Goal: Task Accomplishment & Management: Manage account settings

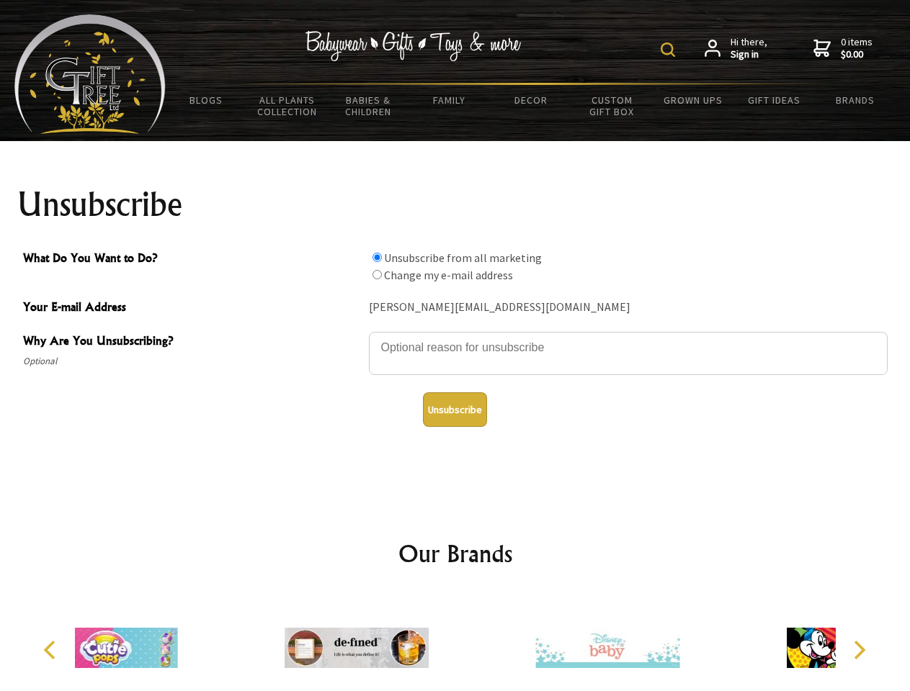
click at [670, 50] on img at bounding box center [667, 49] width 14 height 14
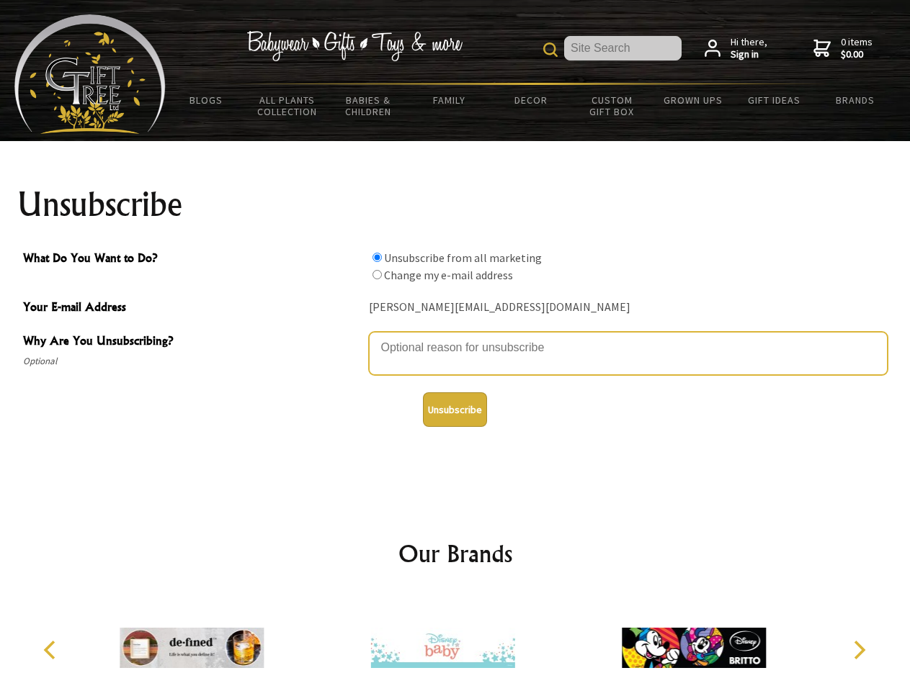
click at [455, 337] on textarea "Why Are You Unsubscribing?" at bounding box center [628, 353] width 519 height 43
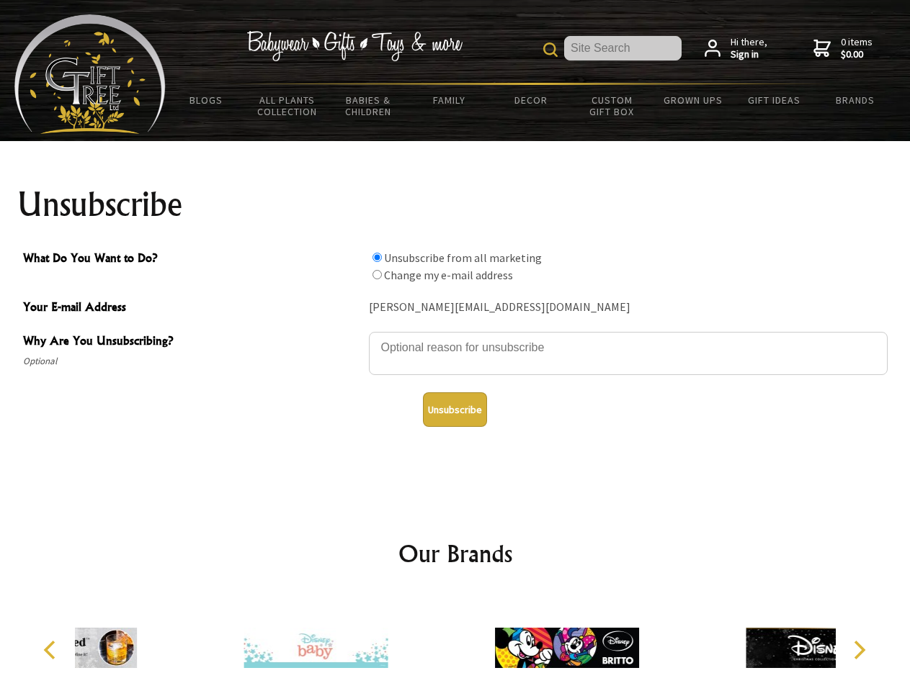
click at [377, 257] on input "What Do You Want to Do?" at bounding box center [376, 257] width 9 height 9
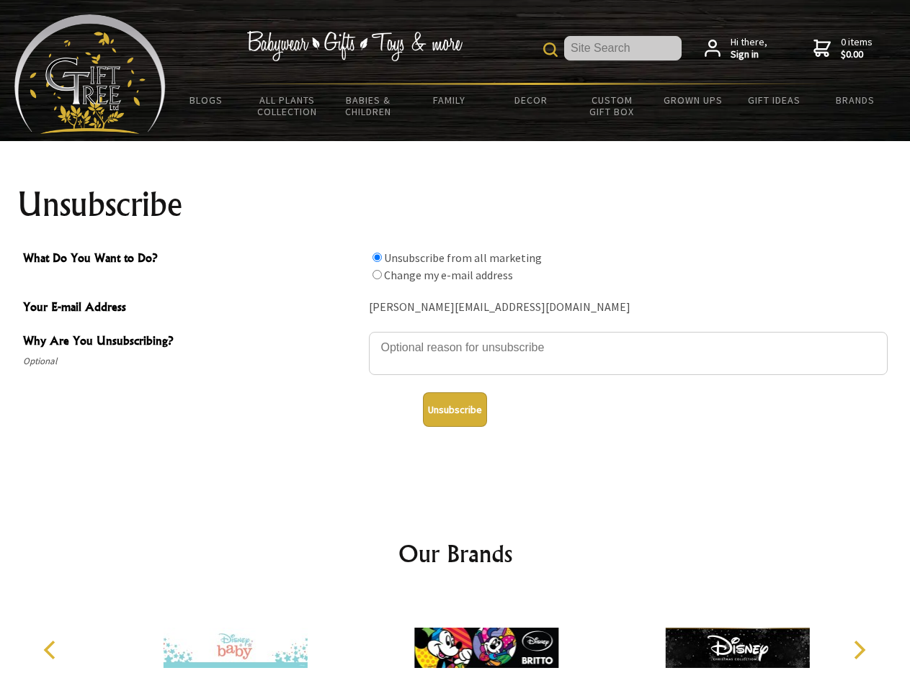
click at [377, 274] on input "What Do You Want to Do?" at bounding box center [376, 274] width 9 height 9
radio input "true"
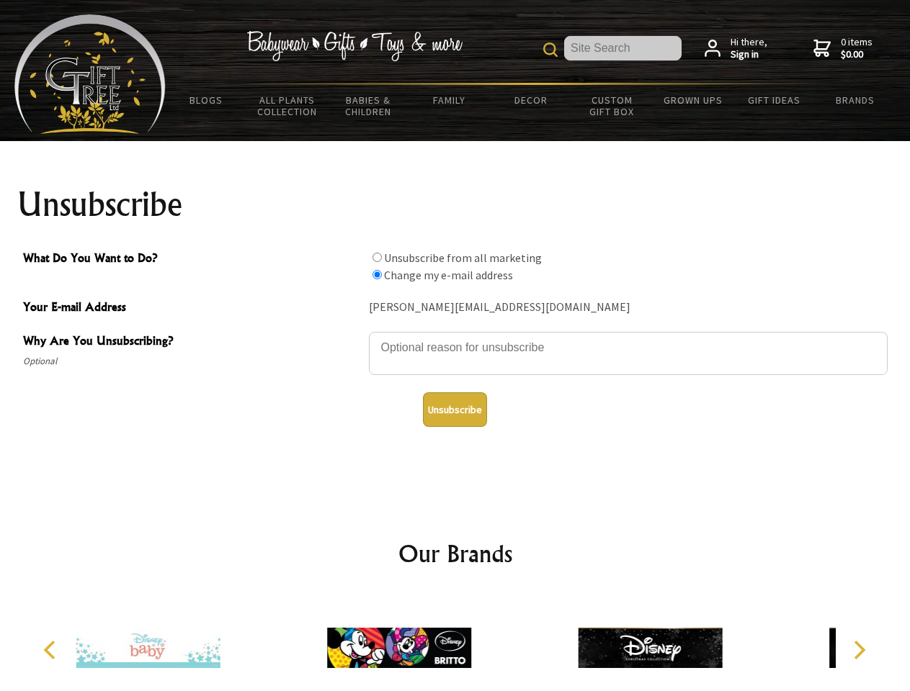
click at [454, 410] on button "Unsubscribe" at bounding box center [455, 409] width 64 height 35
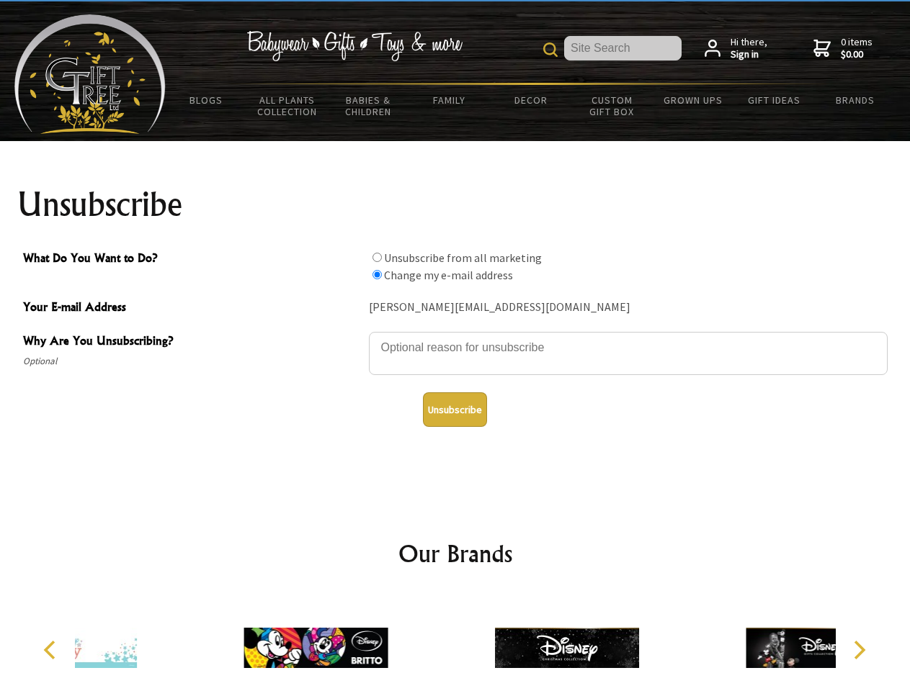
click at [495, 642] on img at bounding box center [567, 648] width 144 height 108
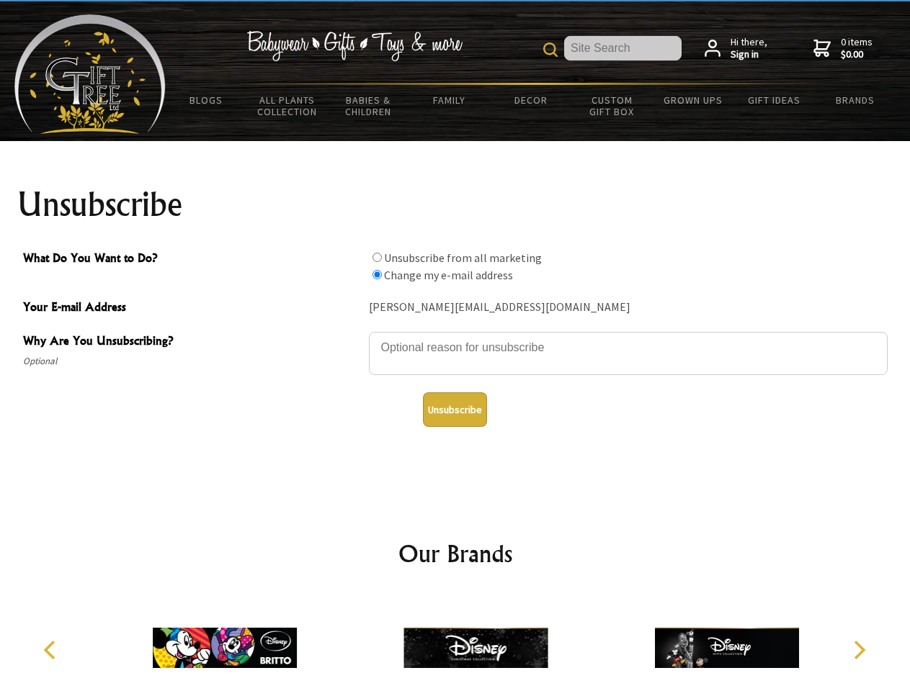
click at [52, 650] on icon "Previous" at bounding box center [51, 650] width 19 height 19
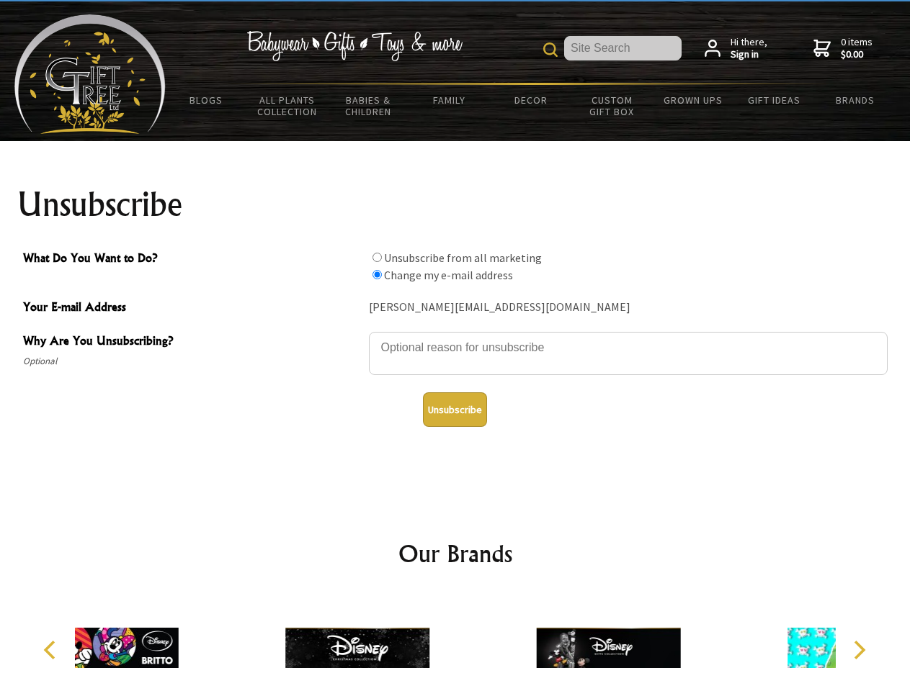
click at [858, 650] on icon "Next" at bounding box center [857, 650] width 19 height 19
